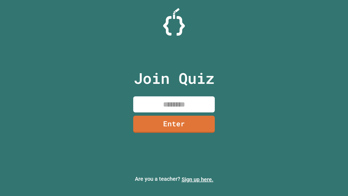
click at [197, 179] on link "Sign up here." at bounding box center [198, 179] width 32 height 7
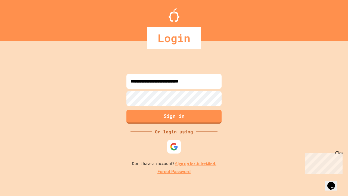
type input "**********"
